Goal: Information Seeking & Learning: Learn about a topic

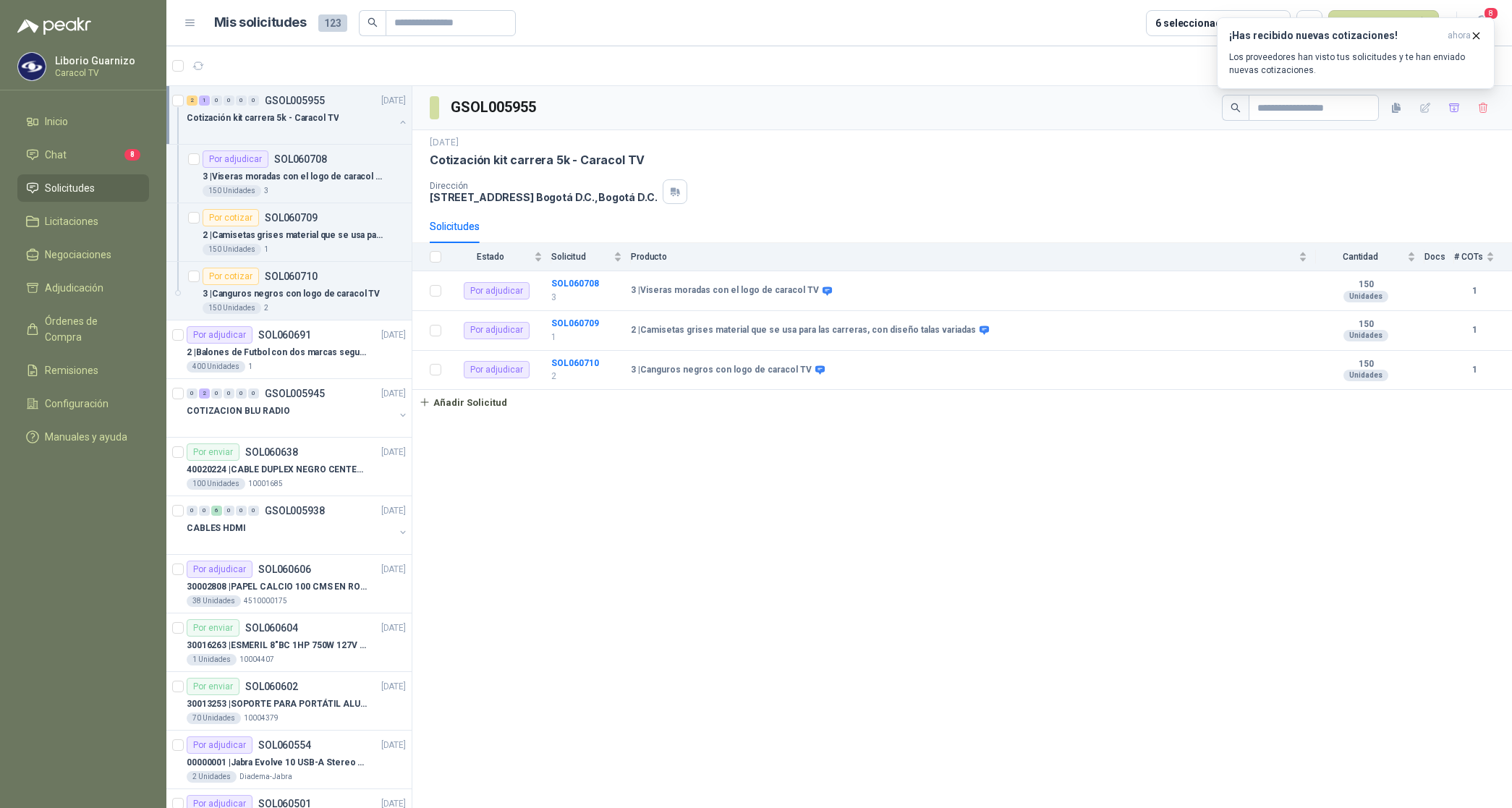
click at [290, 112] on p "Cotización kit carrera 5k - Caracol TV" at bounding box center [262, 118] width 152 height 14
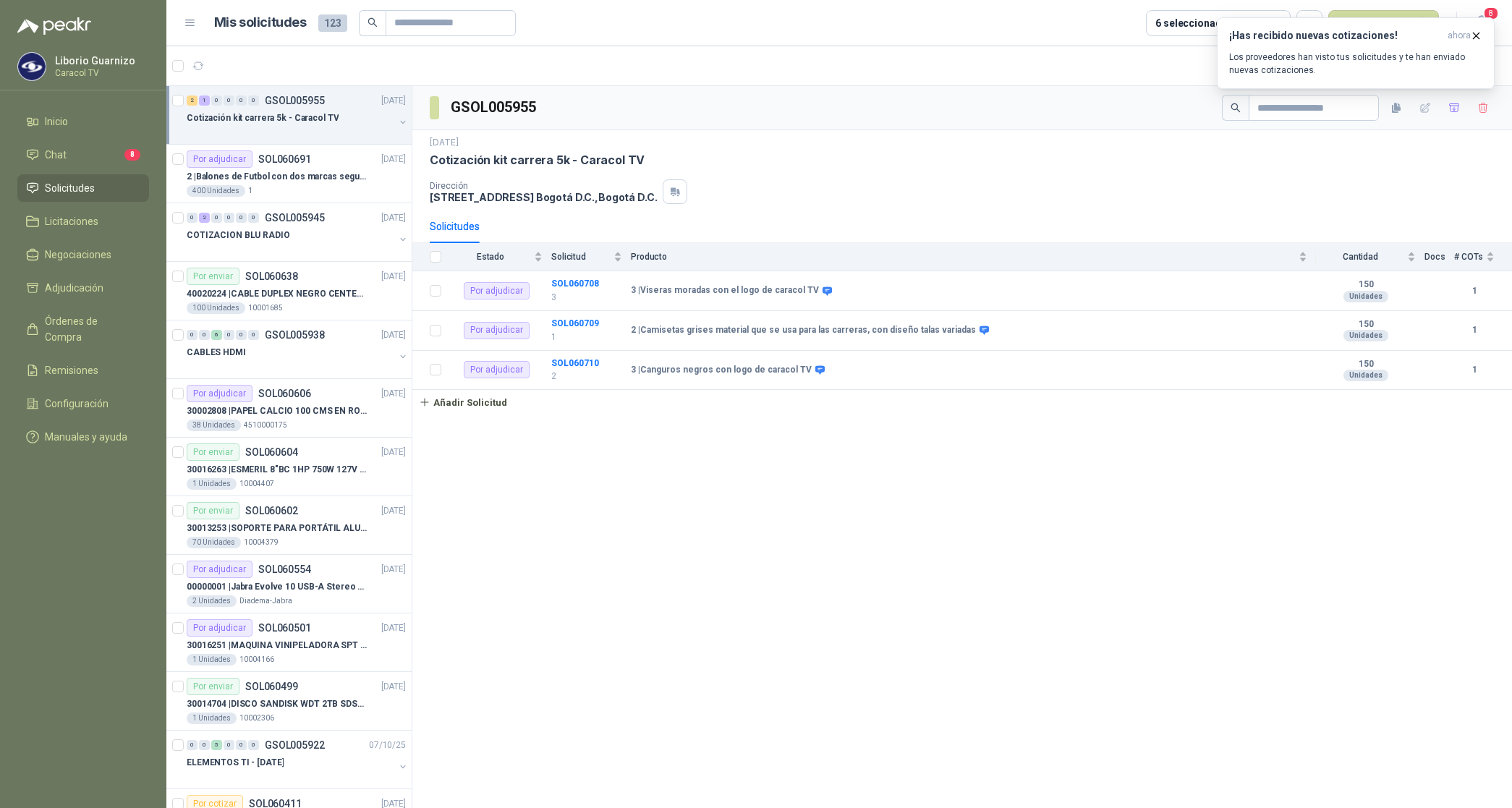
click at [290, 123] on p "Cotización kit carrera 5k - Caracol TV" at bounding box center [262, 118] width 152 height 14
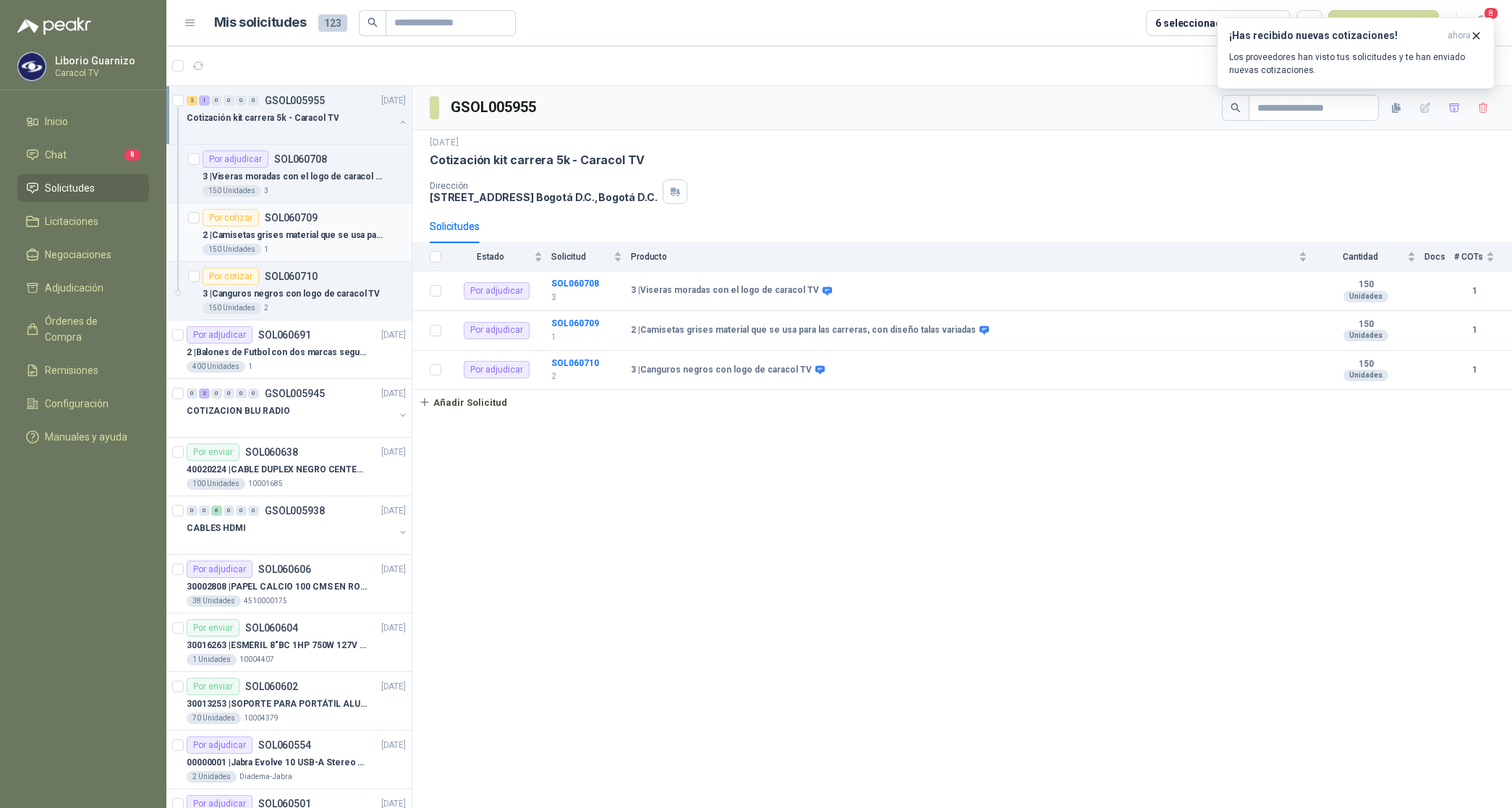
click at [297, 238] on p "2 | Camisetas grises material que se usa para las carreras, con diseño talas va…" at bounding box center [293, 235] width 180 height 14
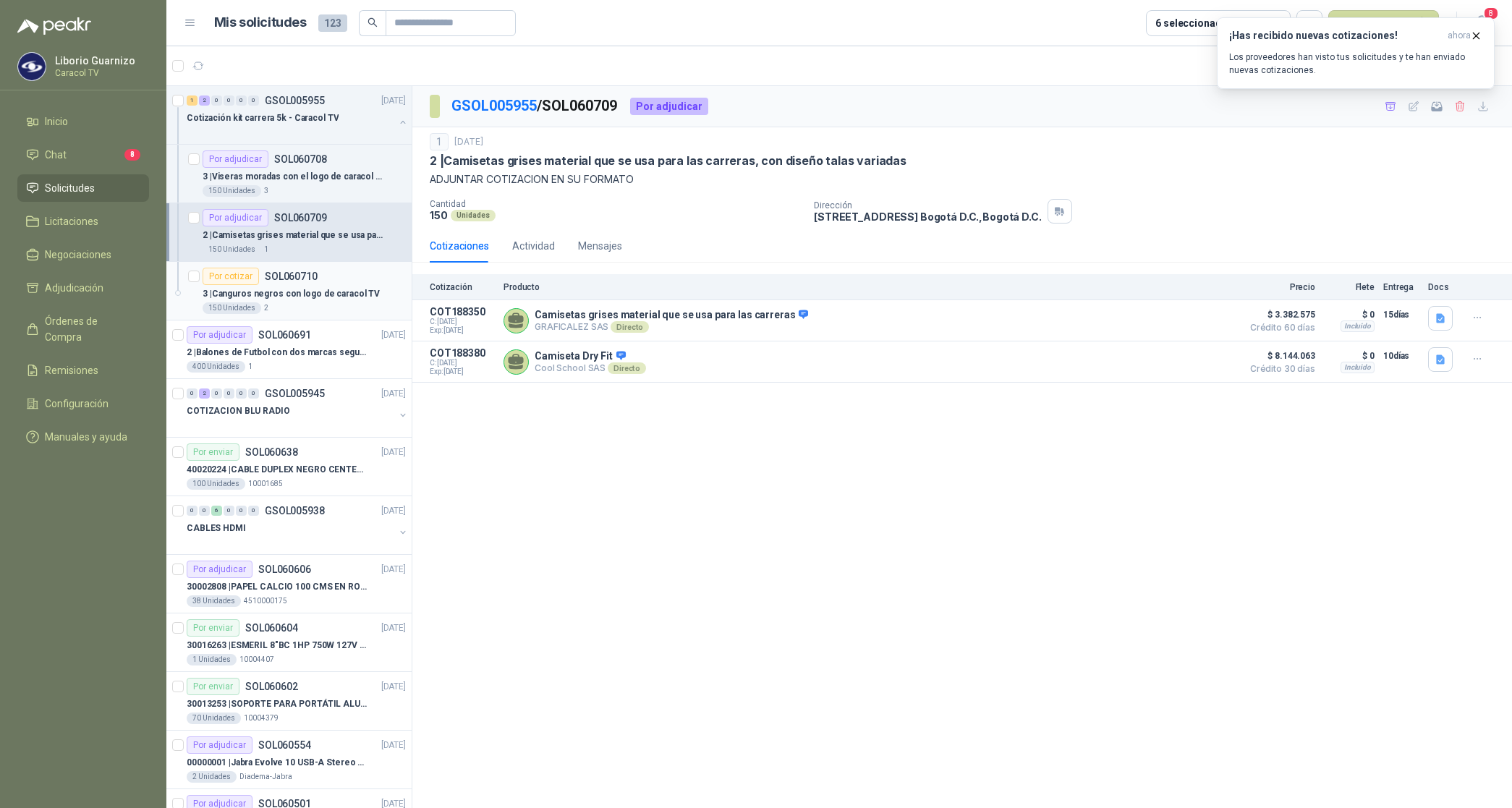
click at [317, 292] on p "3 | Canguros negros con logo de caracol TV" at bounding box center [291, 294] width 177 height 14
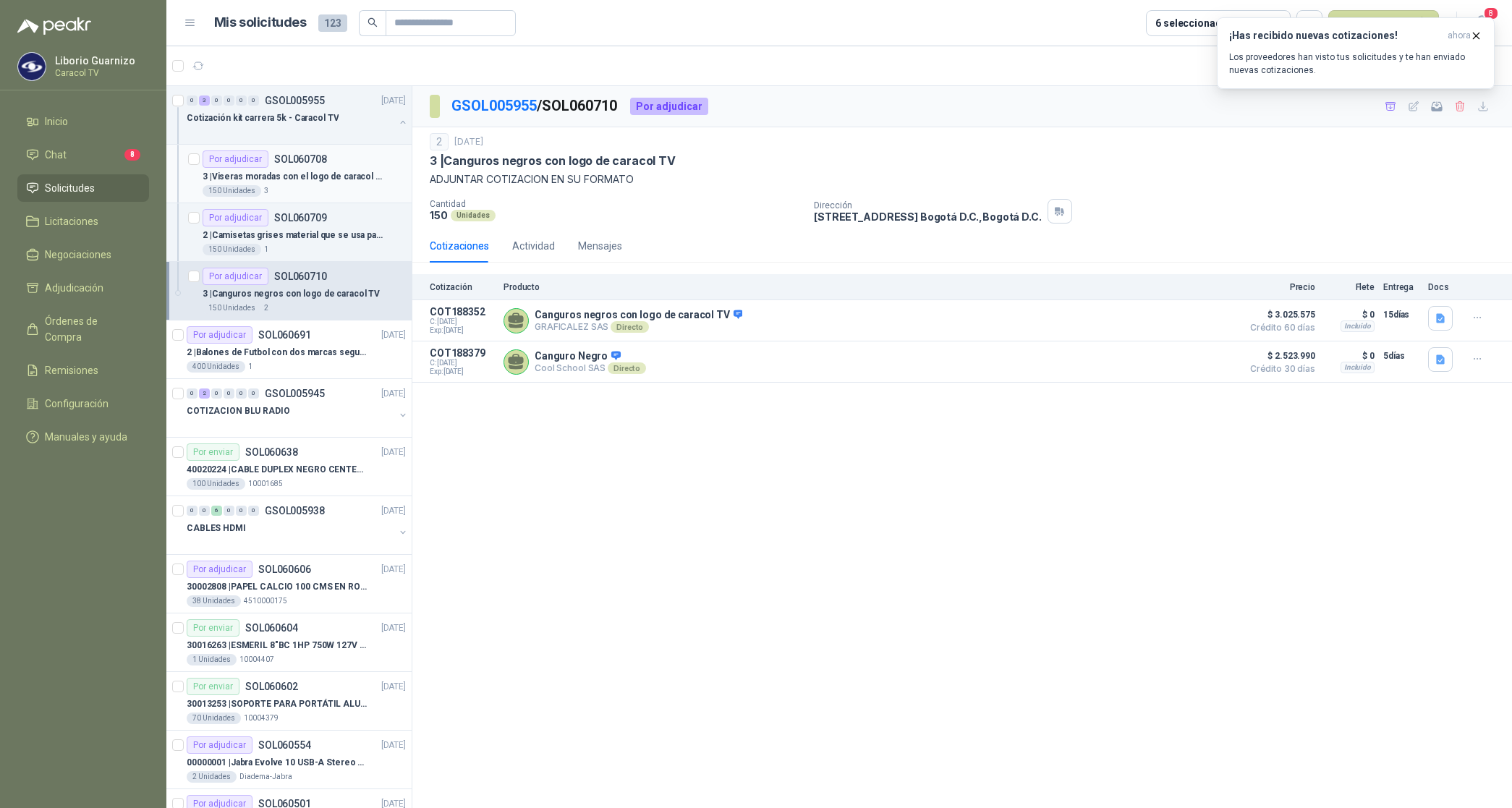
click at [312, 185] on div "150 Unidades 3" at bounding box center [304, 190] width 203 height 11
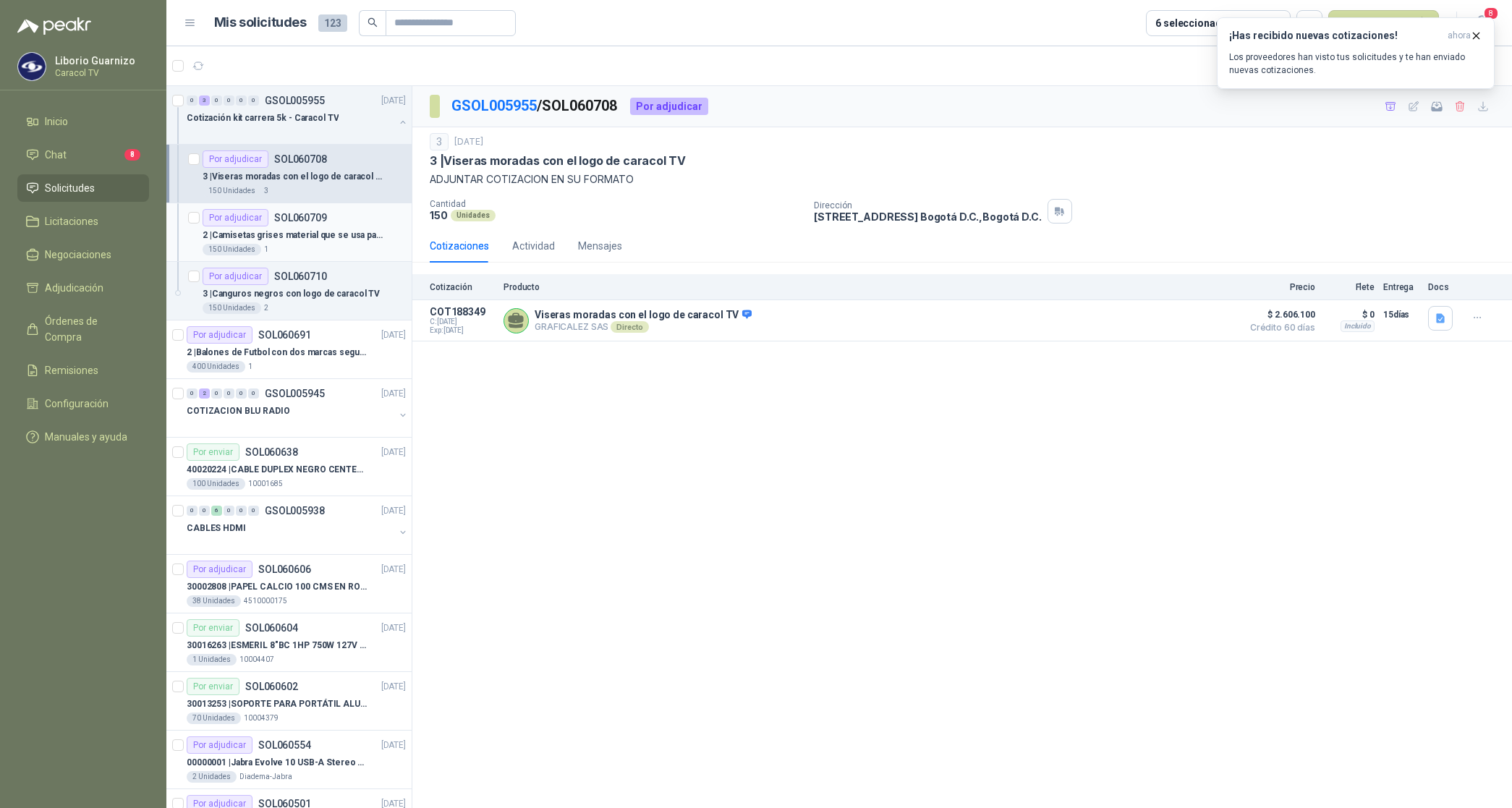
click at [326, 234] on p "2 | Camisetas grises material que se usa para las carreras, con diseño talas va…" at bounding box center [293, 235] width 180 height 14
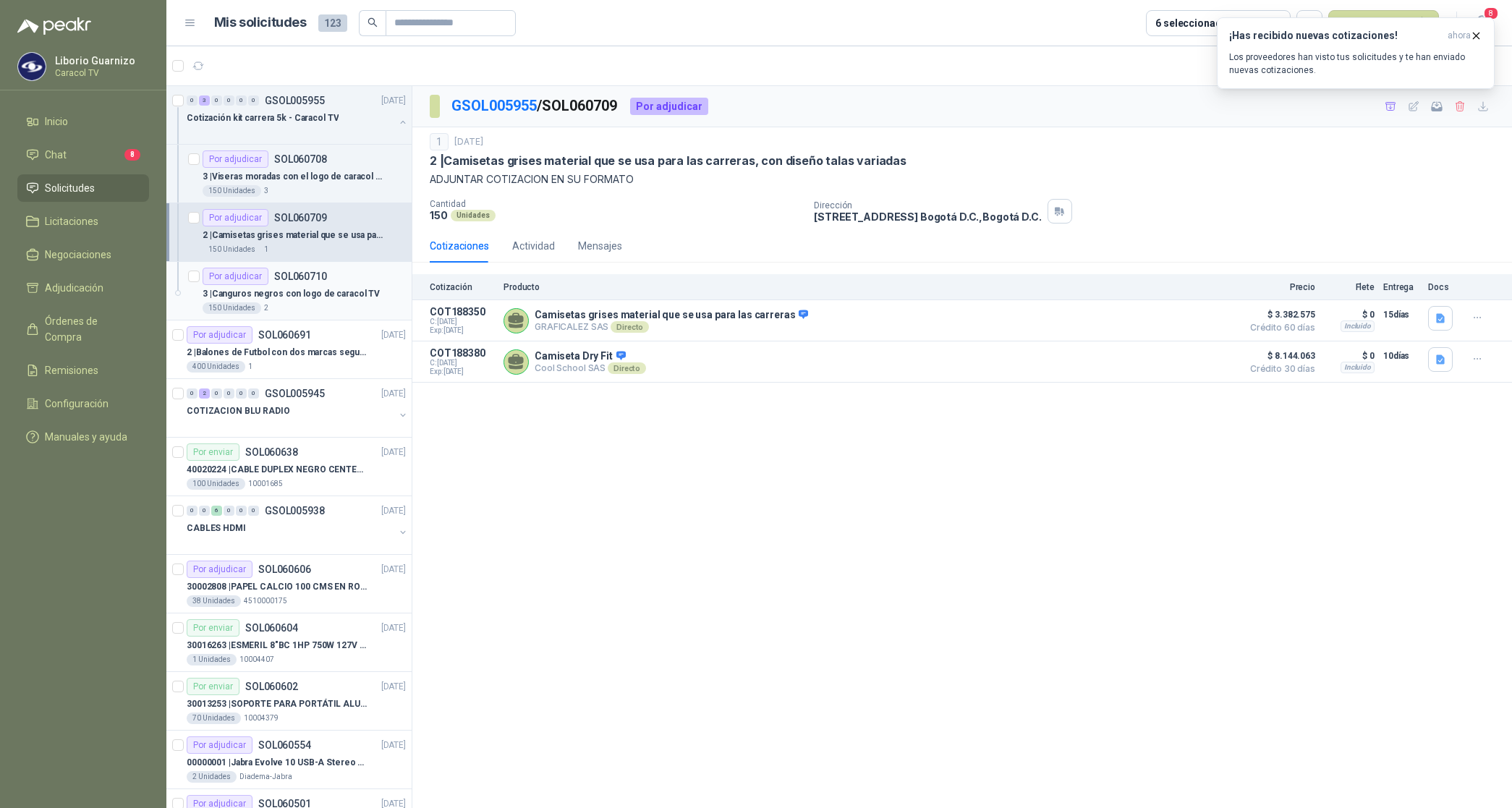
click at [300, 297] on p "3 | Canguros negros con logo de caracol TV" at bounding box center [291, 294] width 177 height 14
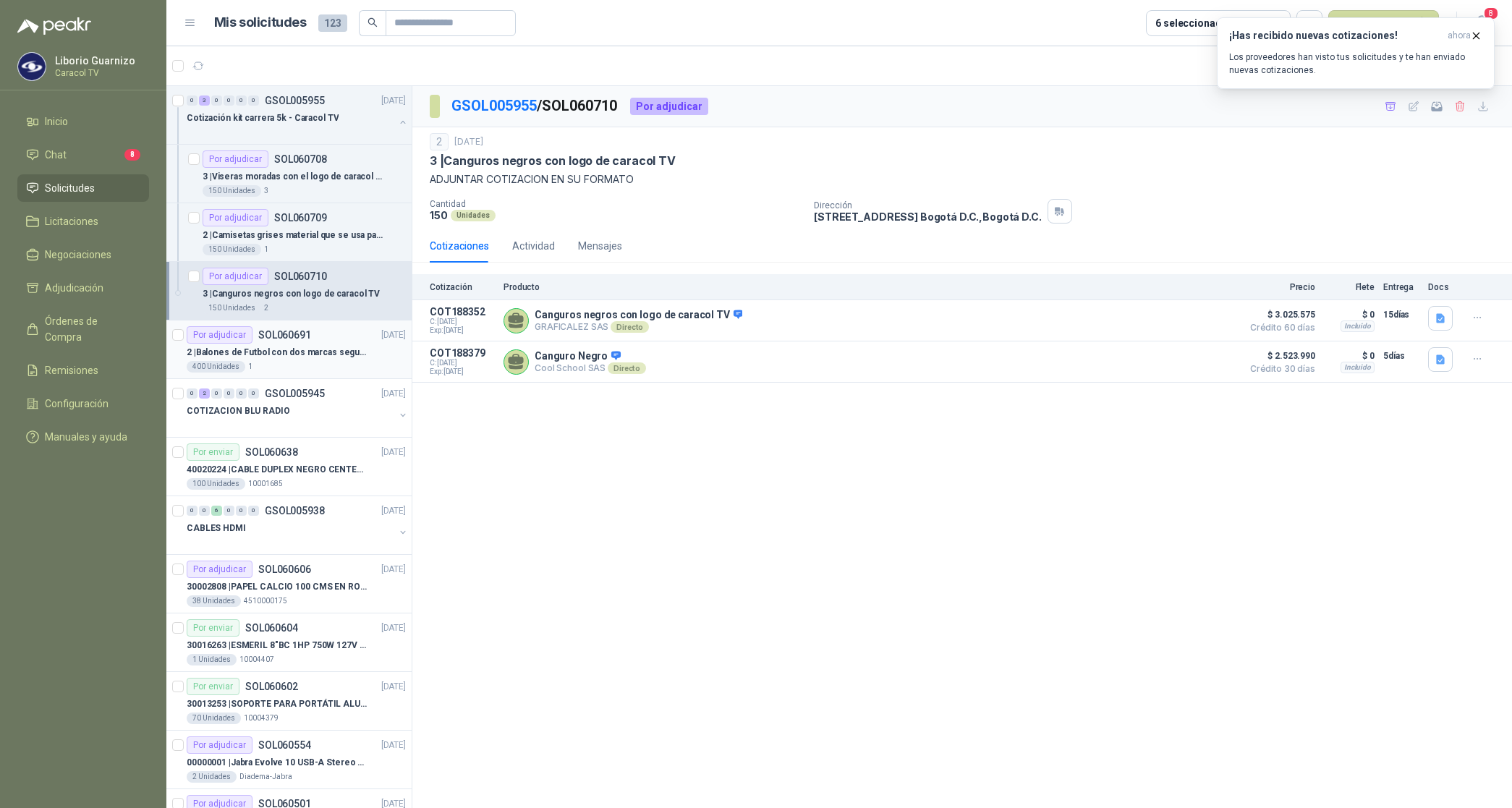
click at [291, 365] on div "400 Unidades 1" at bounding box center [296, 366] width 219 height 11
